Goal: Transaction & Acquisition: Download file/media

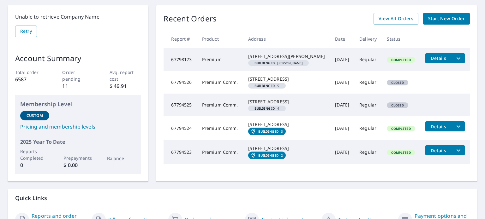
scroll to position [58, 0]
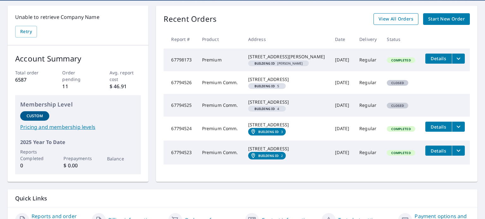
click at [396, 18] on span "View All Orders" at bounding box center [396, 19] width 35 height 8
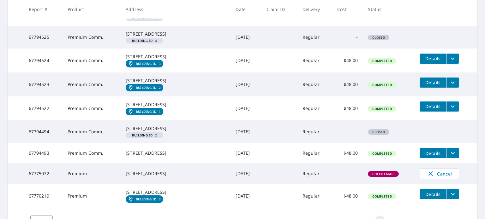
scroll to position [152, 0]
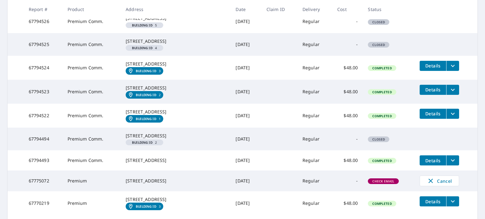
click at [452, 119] on button "filesDropdownBtn-67794522" at bounding box center [452, 114] width 13 height 10
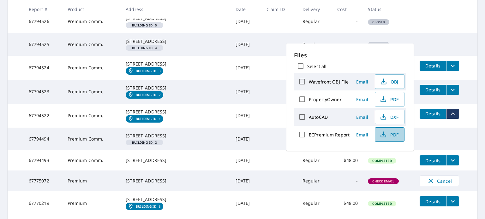
click at [389, 136] on span "PDF" at bounding box center [389, 135] width 20 height 8
click at [449, 94] on icon "filesDropdownBtn-67794523" at bounding box center [453, 90] width 8 height 8
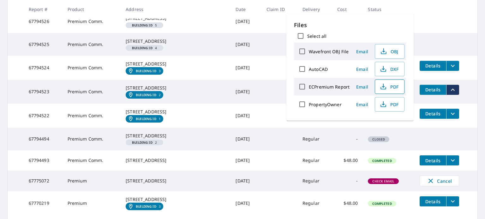
click at [391, 88] on span "PDF" at bounding box center [389, 87] width 20 height 8
click at [451, 67] on icon "filesDropdownBtn-67794524" at bounding box center [453, 66] width 4 height 2
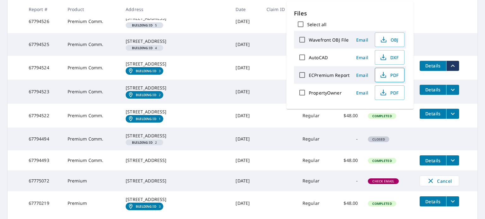
click at [392, 76] on span "PDF" at bounding box center [389, 75] width 20 height 8
